Goal: Information Seeking & Learning: Learn about a topic

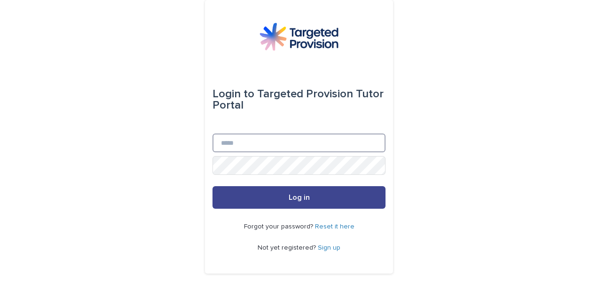
type input "**********"
click at [299, 198] on span "Log in" at bounding box center [299, 198] width 21 height 8
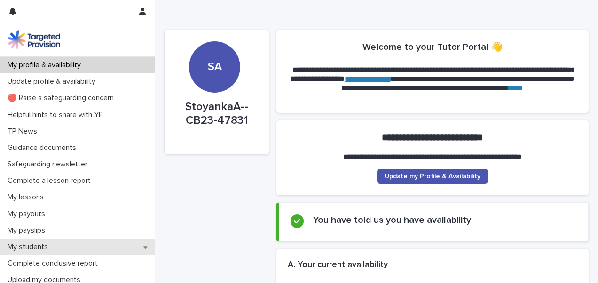
click at [143, 247] on icon at bounding box center [145, 248] width 4 height 2
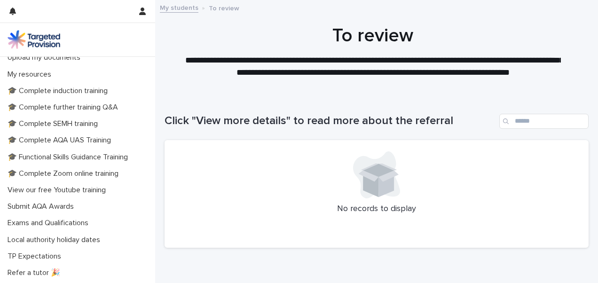
scroll to position [290, 0]
drag, startPoint x: 182, startPoint y: 254, endPoint x: 173, endPoint y: 242, distance: 14.1
click at [173, 242] on div "Click "View more details" to read more about the referral No records to display" at bounding box center [377, 175] width 424 height 161
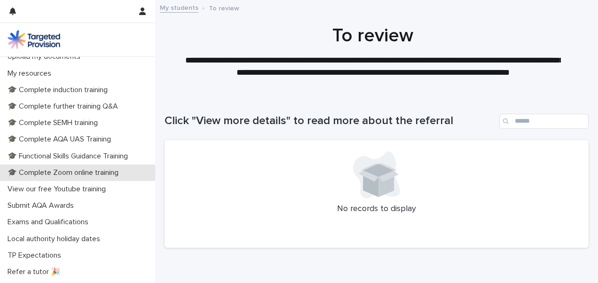
click at [109, 172] on p "🎓 Complete Zoom online training" at bounding box center [65, 172] width 122 height 9
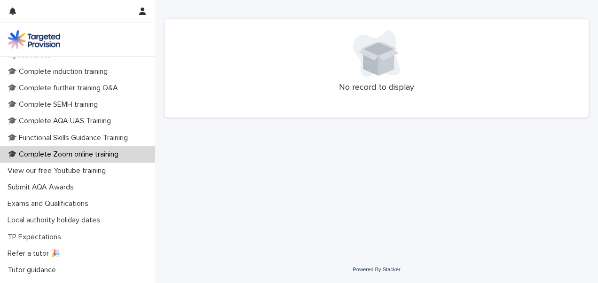
scroll to position [254, 0]
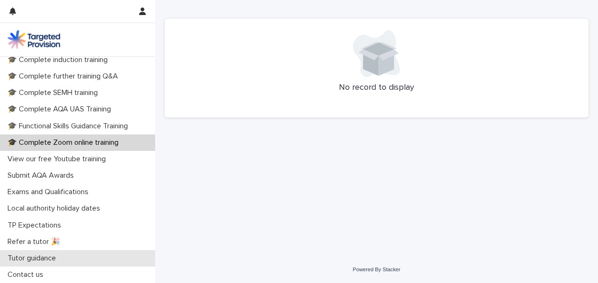
drag, startPoint x: 61, startPoint y: 261, endPoint x: 53, endPoint y: 258, distance: 8.9
click at [53, 258] on p "Tutor guidance" at bounding box center [34, 258] width 60 height 9
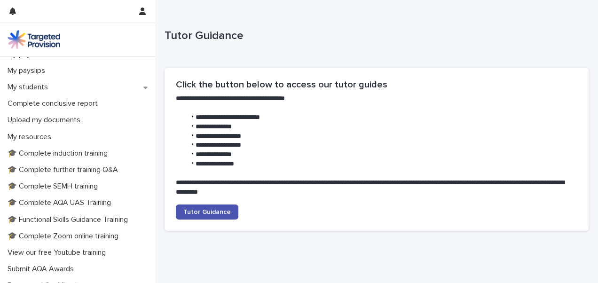
scroll to position [161, 0]
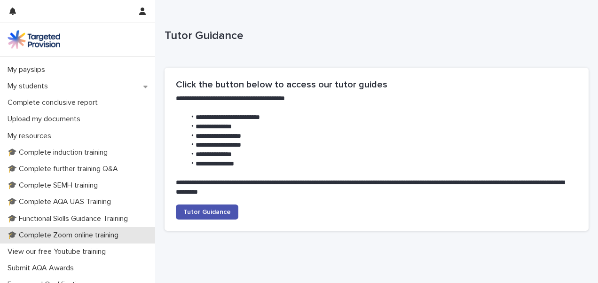
click at [86, 235] on p "🎓 Complete Zoom online training" at bounding box center [65, 235] width 122 height 9
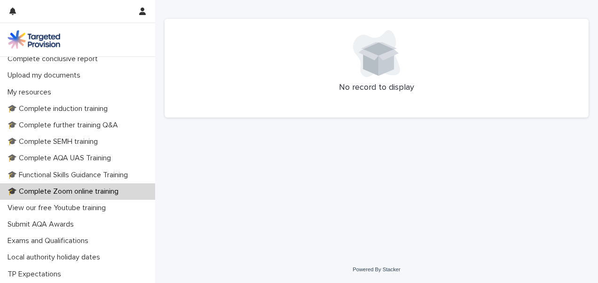
scroll to position [207, 0]
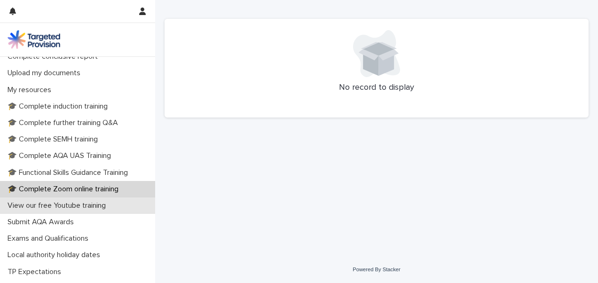
click at [108, 203] on p "View our free Youtube training" at bounding box center [59, 205] width 110 height 9
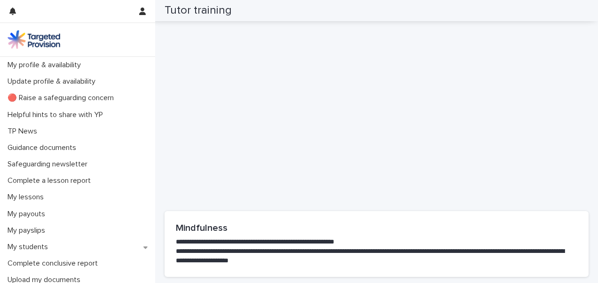
scroll to position [1880, 0]
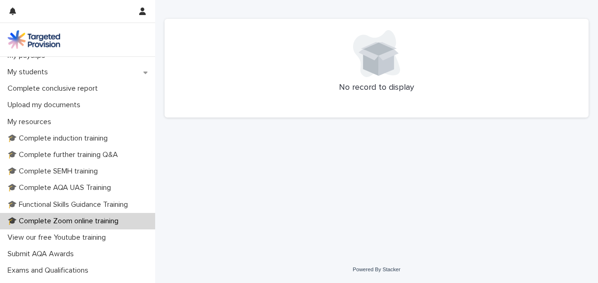
scroll to position [196, 0]
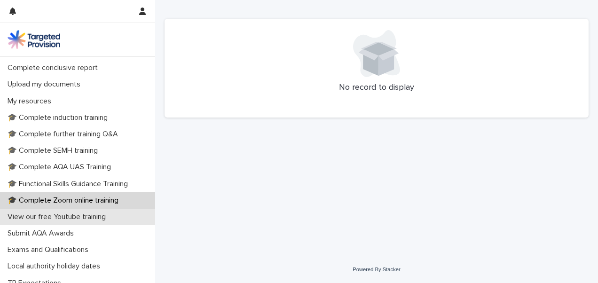
click at [87, 215] on p "View our free Youtube training" at bounding box center [59, 217] width 110 height 9
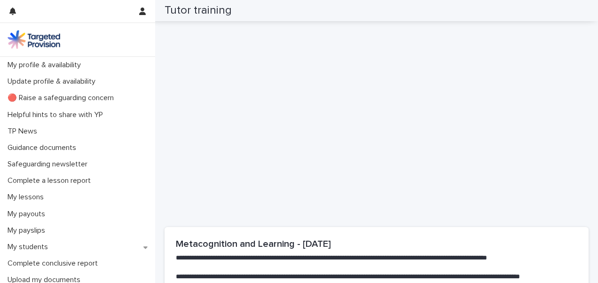
scroll to position [295, 0]
